Goal: Task Accomplishment & Management: Use online tool/utility

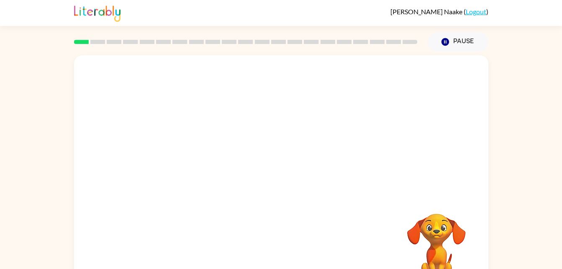
click at [221, 64] on div at bounding box center [281, 125] width 414 height 141
click at [279, 182] on div at bounding box center [281, 179] width 54 height 31
drag, startPoint x: 279, startPoint y: 181, endPoint x: 270, endPoint y: 182, distance: 9.7
click at [270, 182] on button "button" at bounding box center [281, 179] width 54 height 31
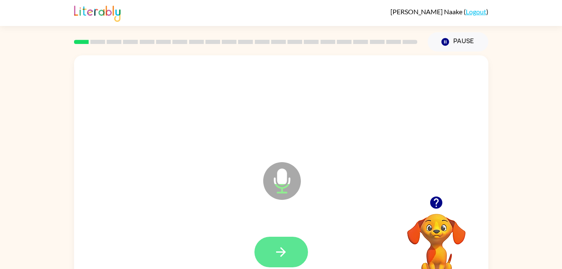
click at [281, 245] on icon "button" at bounding box center [281, 251] width 15 height 15
click at [279, 248] on icon "button" at bounding box center [281, 251] width 15 height 15
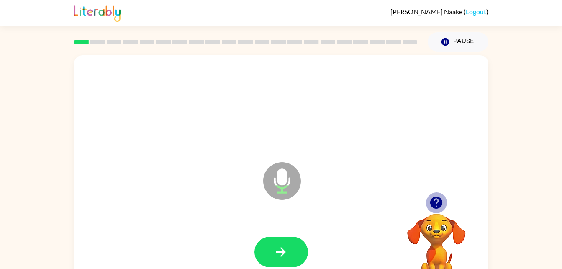
click at [434, 200] on icon "button" at bounding box center [436, 202] width 15 height 15
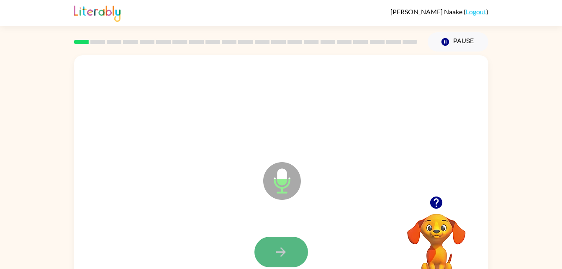
click at [292, 244] on button "button" at bounding box center [281, 251] width 54 height 31
click at [277, 251] on icon "button" at bounding box center [281, 252] width 10 height 10
click at [283, 238] on button "button" at bounding box center [281, 251] width 54 height 31
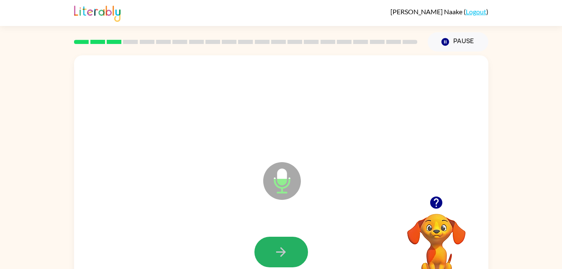
drag, startPoint x: 283, startPoint y: 238, endPoint x: 279, endPoint y: 251, distance: 14.2
click at [279, 251] on button "button" at bounding box center [281, 251] width 54 height 31
click at [279, 251] on icon "button" at bounding box center [281, 252] width 10 height 10
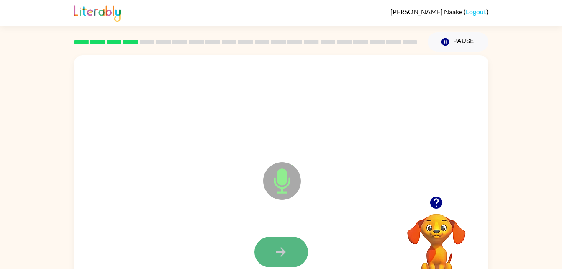
click at [280, 253] on icon "button" at bounding box center [281, 251] width 15 height 15
click at [283, 248] on icon "button" at bounding box center [281, 251] width 15 height 15
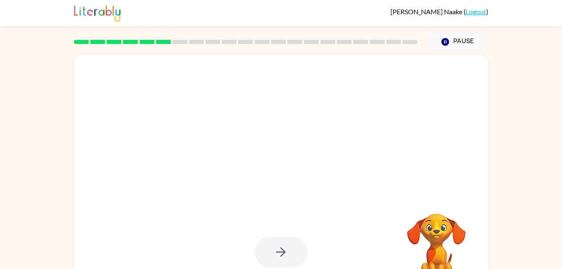
click at [283, 248] on div at bounding box center [281, 251] width 54 height 31
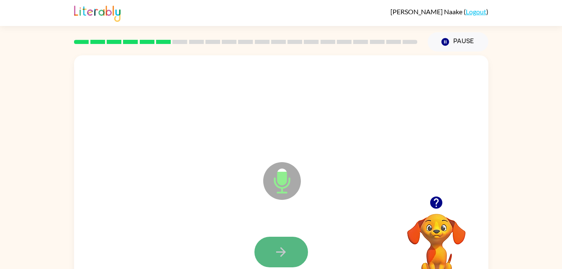
click at [283, 249] on icon "button" at bounding box center [281, 251] width 15 height 15
click at [285, 251] on icon "button" at bounding box center [281, 251] width 15 height 15
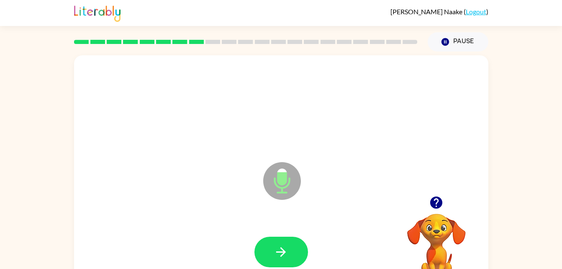
click at [285, 251] on icon "button" at bounding box center [281, 251] width 15 height 15
click at [284, 240] on button "button" at bounding box center [281, 251] width 54 height 31
click at [278, 251] on icon "button" at bounding box center [281, 251] width 15 height 15
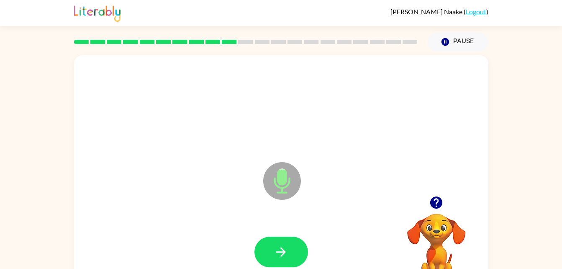
click at [278, 251] on icon "button" at bounding box center [281, 251] width 15 height 15
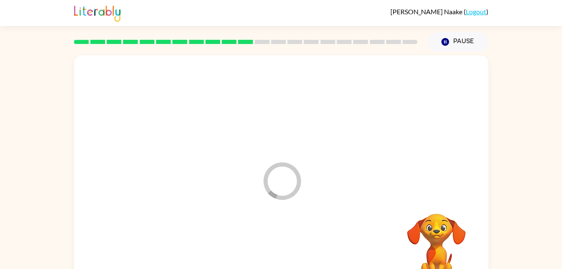
click at [278, 251] on div at bounding box center [280, 251] width 397 height 69
click at [278, 251] on div at bounding box center [281, 251] width 54 height 31
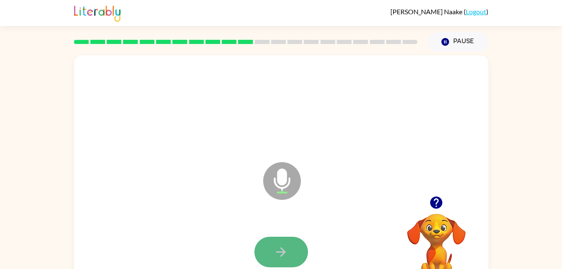
click at [278, 251] on icon "button" at bounding box center [281, 251] width 15 height 15
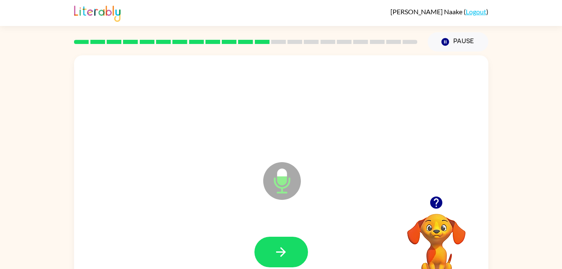
click at [278, 251] on icon "button" at bounding box center [281, 251] width 15 height 15
click at [270, 247] on button "button" at bounding box center [281, 251] width 54 height 31
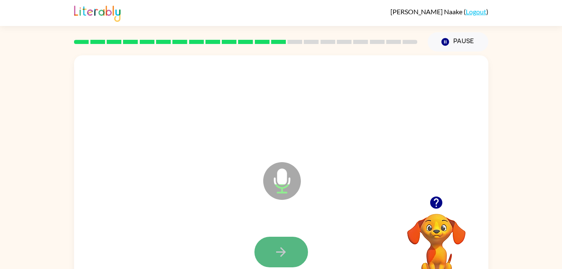
click at [280, 244] on icon "button" at bounding box center [281, 251] width 15 height 15
click at [284, 248] on icon "button" at bounding box center [281, 251] width 15 height 15
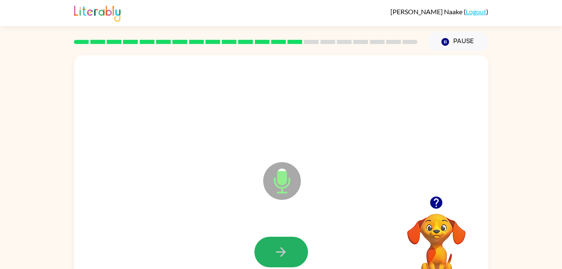
click at [284, 248] on icon "button" at bounding box center [281, 251] width 15 height 15
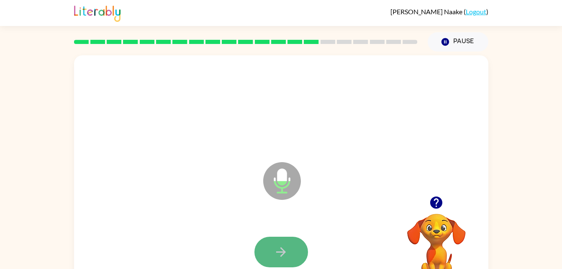
click at [286, 250] on icon "button" at bounding box center [281, 251] width 15 height 15
click at [279, 247] on icon "button" at bounding box center [281, 251] width 15 height 15
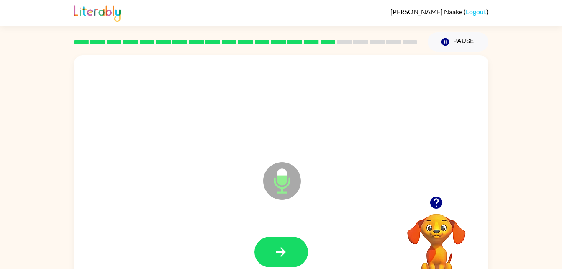
click at [279, 247] on icon "button" at bounding box center [281, 251] width 15 height 15
drag, startPoint x: 279, startPoint y: 247, endPoint x: 269, endPoint y: 246, distance: 9.3
click at [269, 246] on button "button" at bounding box center [281, 251] width 54 height 31
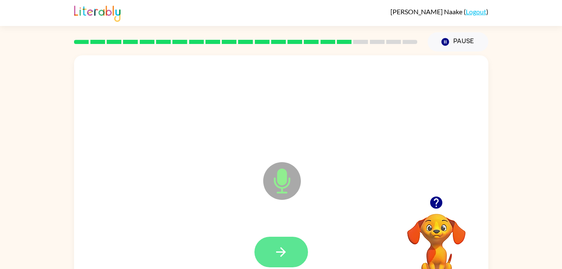
click at [288, 254] on icon "button" at bounding box center [281, 251] width 15 height 15
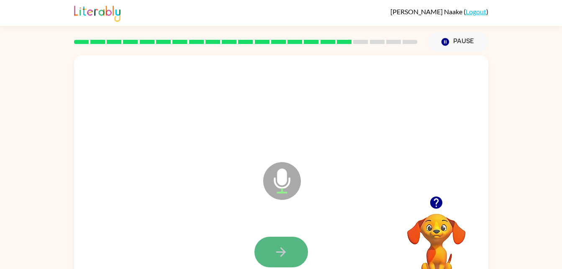
drag, startPoint x: 289, startPoint y: 249, endPoint x: 276, endPoint y: 252, distance: 13.8
click at [276, 252] on icon "button" at bounding box center [281, 251] width 15 height 15
click at [285, 243] on button "button" at bounding box center [281, 251] width 54 height 31
drag, startPoint x: 285, startPoint y: 243, endPoint x: 279, endPoint y: 243, distance: 5.4
click at [279, 243] on button "button" at bounding box center [281, 251] width 54 height 31
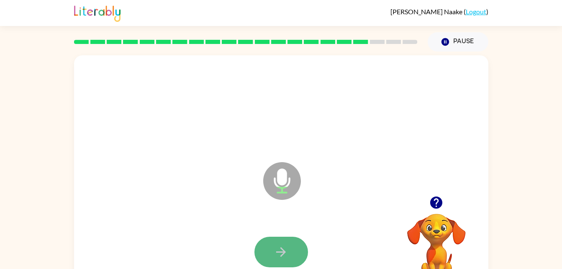
click at [278, 249] on icon "button" at bounding box center [281, 251] width 15 height 15
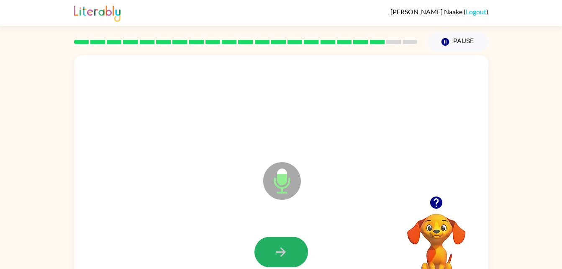
click at [278, 249] on icon "button" at bounding box center [281, 251] width 15 height 15
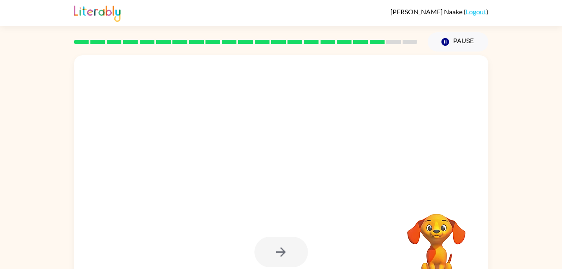
click at [278, 249] on div at bounding box center [281, 251] width 54 height 31
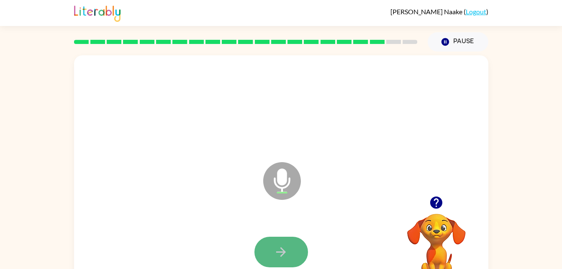
click at [278, 249] on icon "button" at bounding box center [281, 251] width 15 height 15
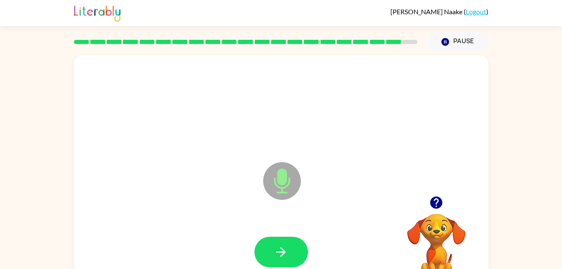
click at [278, 249] on icon "button" at bounding box center [281, 251] width 15 height 15
